Goal: Task Accomplishment & Management: Manage account settings

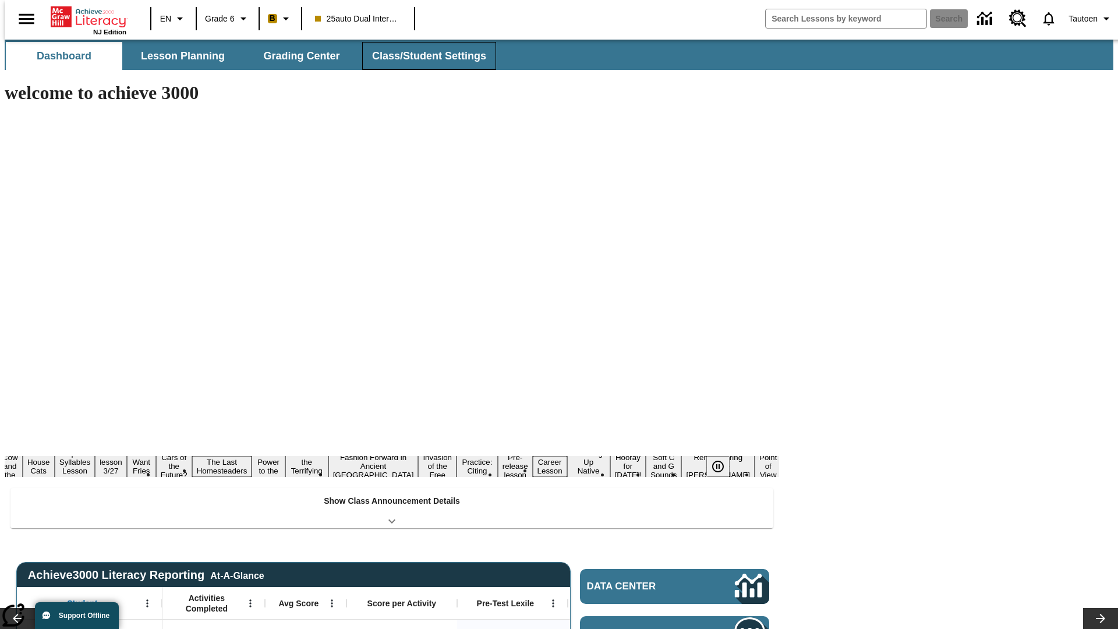
click at [423, 56] on button "Class/Student Settings" at bounding box center [429, 56] width 134 height 28
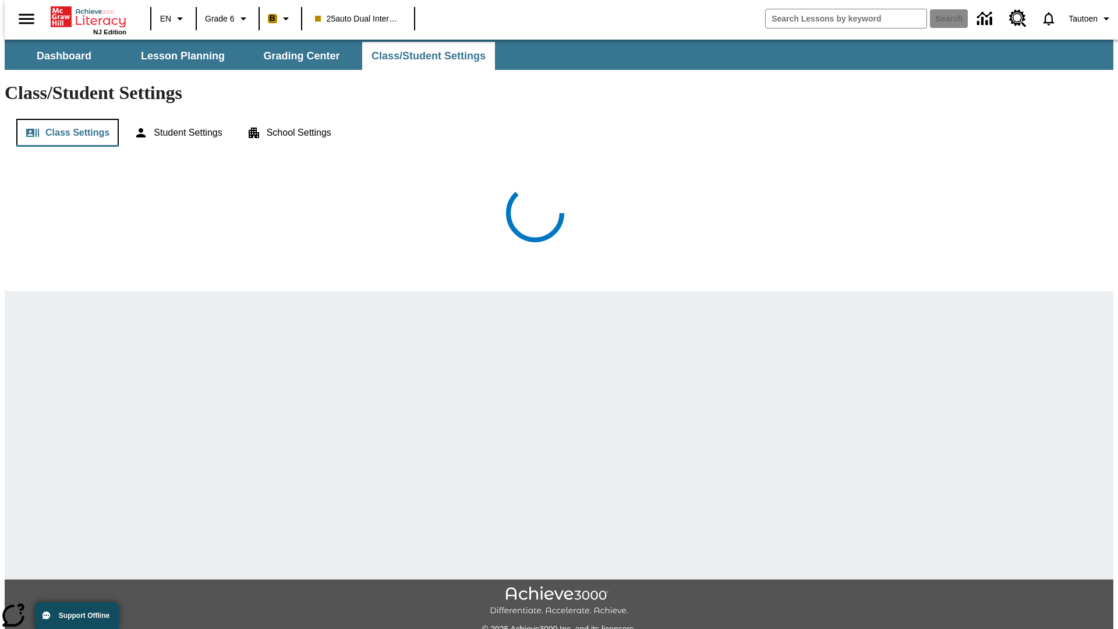
click at [63, 119] on button "Class Settings" at bounding box center [67, 133] width 102 height 28
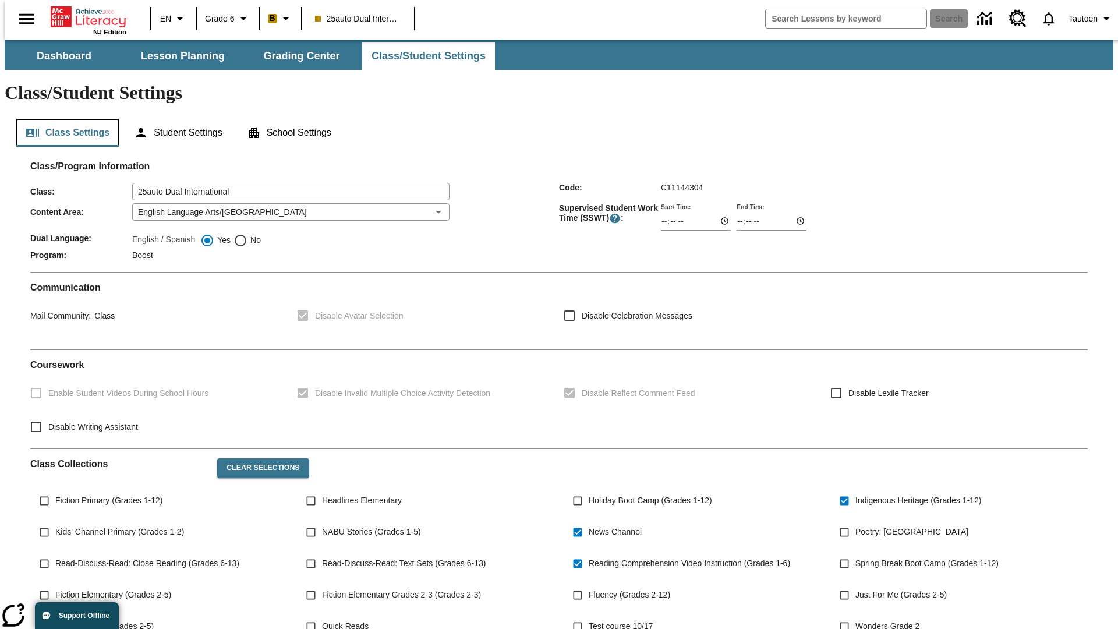
click at [63, 119] on button "Class Settings" at bounding box center [67, 133] width 102 height 28
click at [247, 234] on span "No" at bounding box center [253, 240] width 13 height 12
click at [247, 233] on input "No" at bounding box center [240, 240] width 14 height 14
radio input "true"
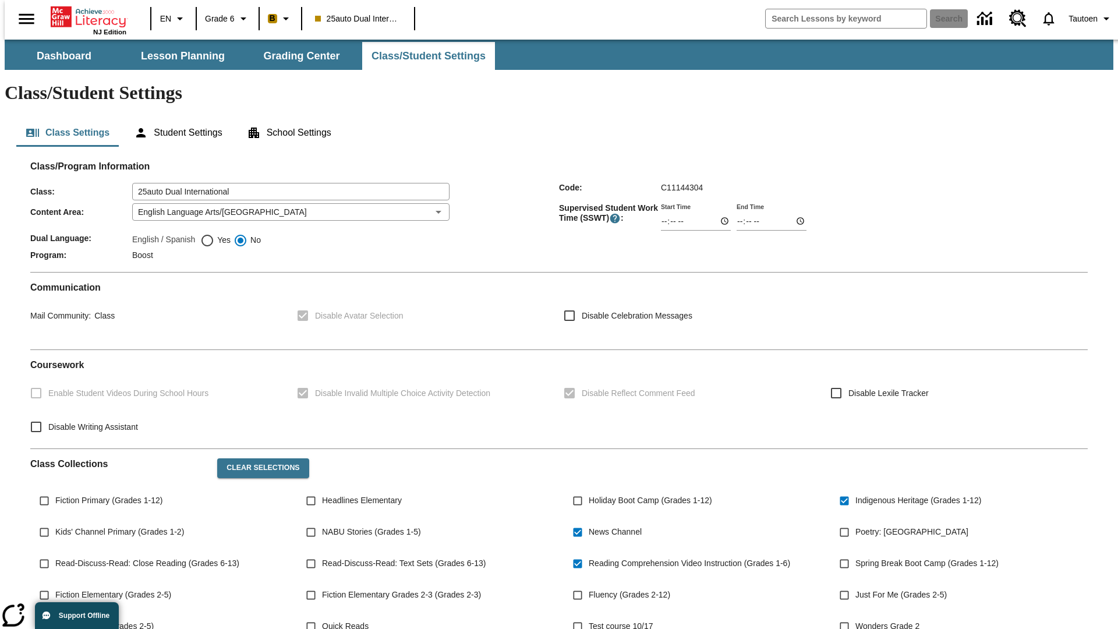
scroll to position [171, 0]
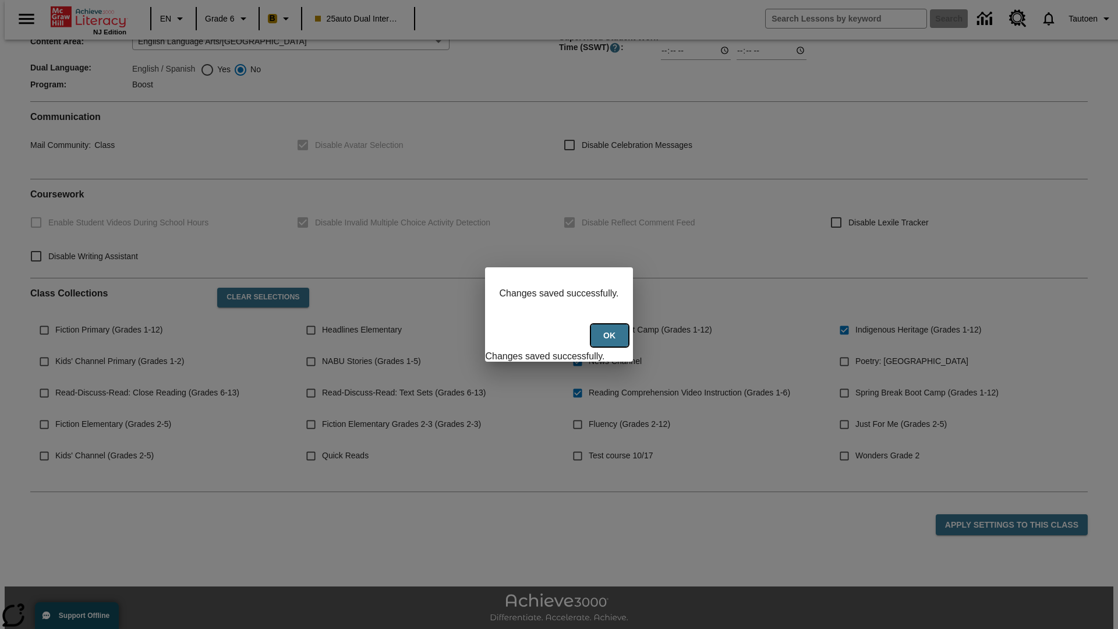
click at [611, 342] on button "Ok" at bounding box center [609, 335] width 37 height 23
